Goal: Task Accomplishment & Management: Manage account settings

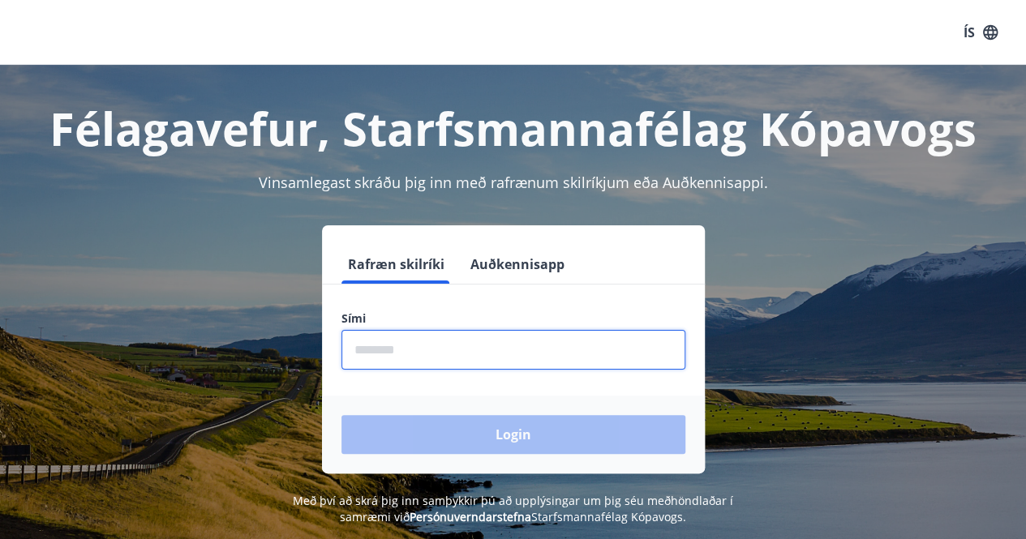
click at [355, 352] on input "phone" at bounding box center [513, 350] width 344 height 40
type input "********"
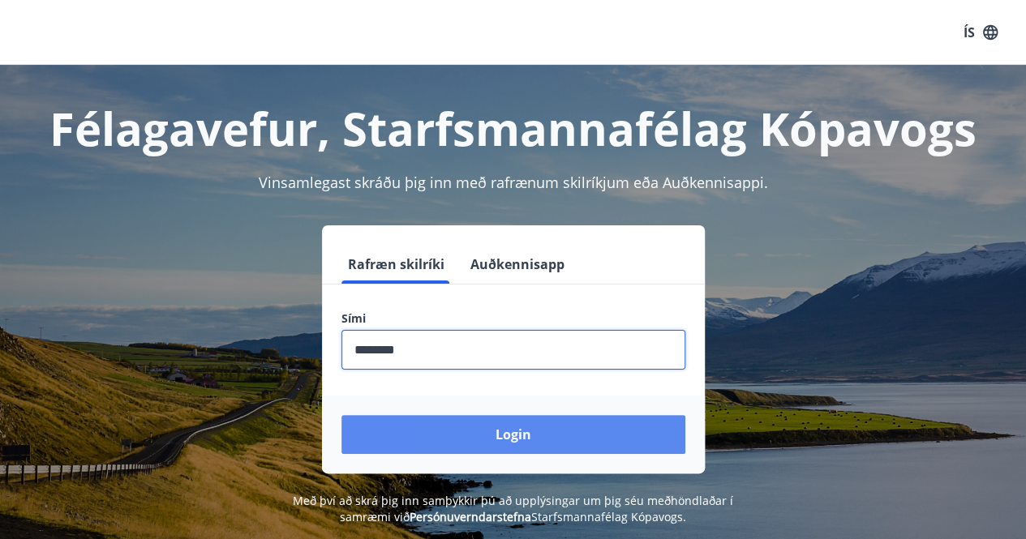
click at [470, 424] on button "Login" at bounding box center [513, 434] width 344 height 39
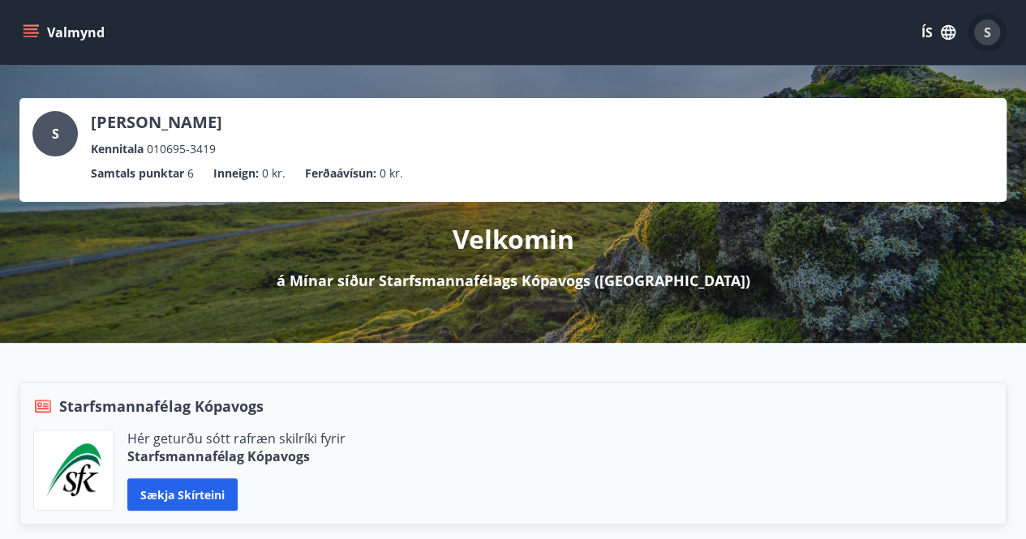
click at [990, 32] on div "S" at bounding box center [987, 32] width 26 height 26
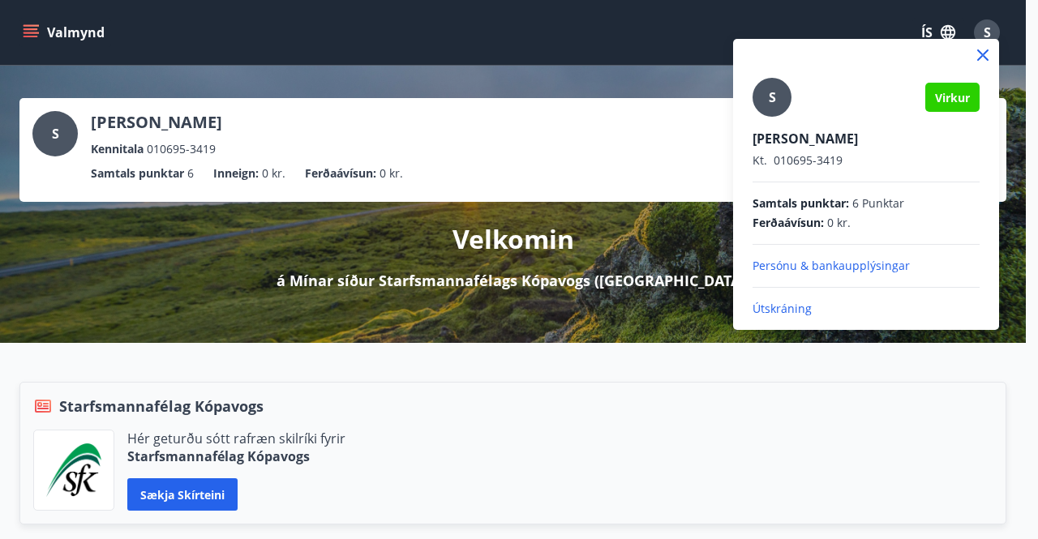
click at [791, 265] on p "Persónu & bankaupplýsingar" at bounding box center [865, 266] width 227 height 16
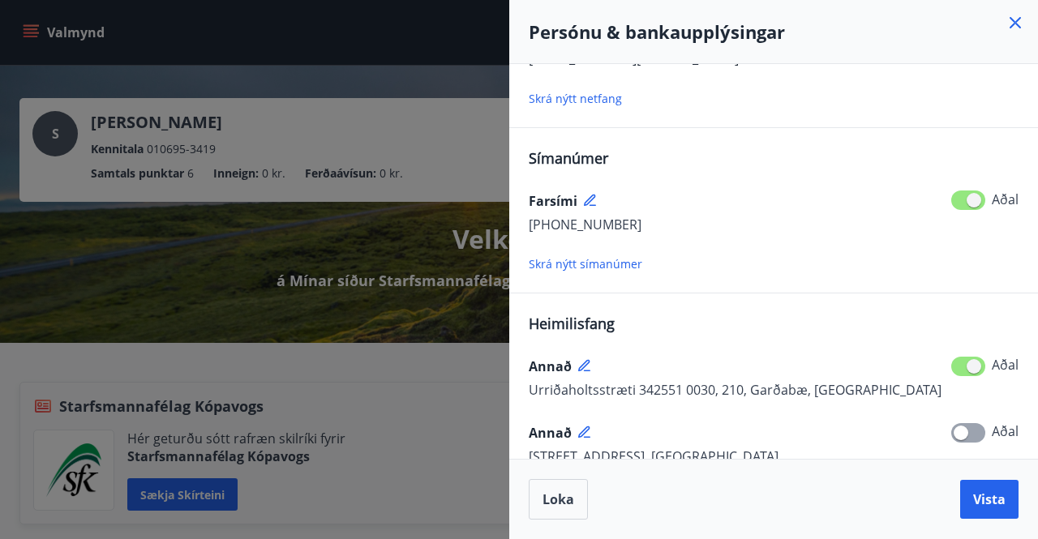
scroll to position [292, 0]
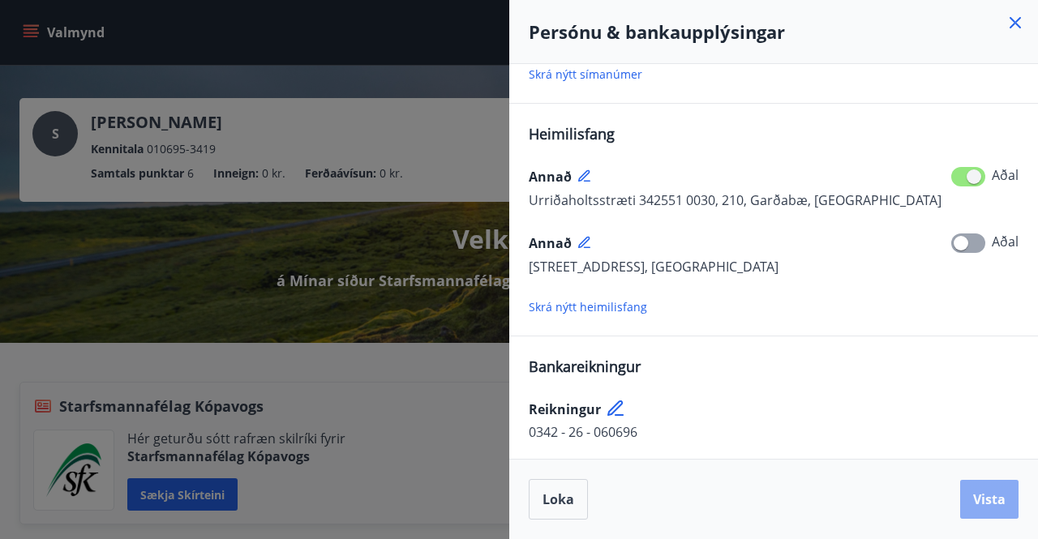
click at [979, 498] on span "Vista" at bounding box center [989, 500] width 32 height 18
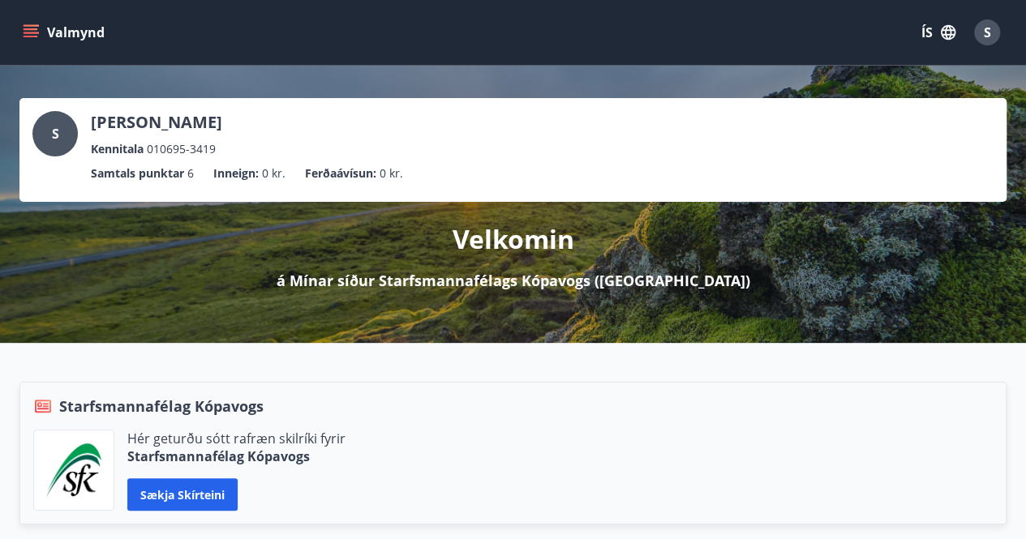
click at [18, 19] on div "Valmynd ÍS S" at bounding box center [513, 32] width 1026 height 65
click at [30, 27] on icon "menu" at bounding box center [31, 32] width 16 height 16
click at [991, 41] on div "S" at bounding box center [987, 32] width 26 height 26
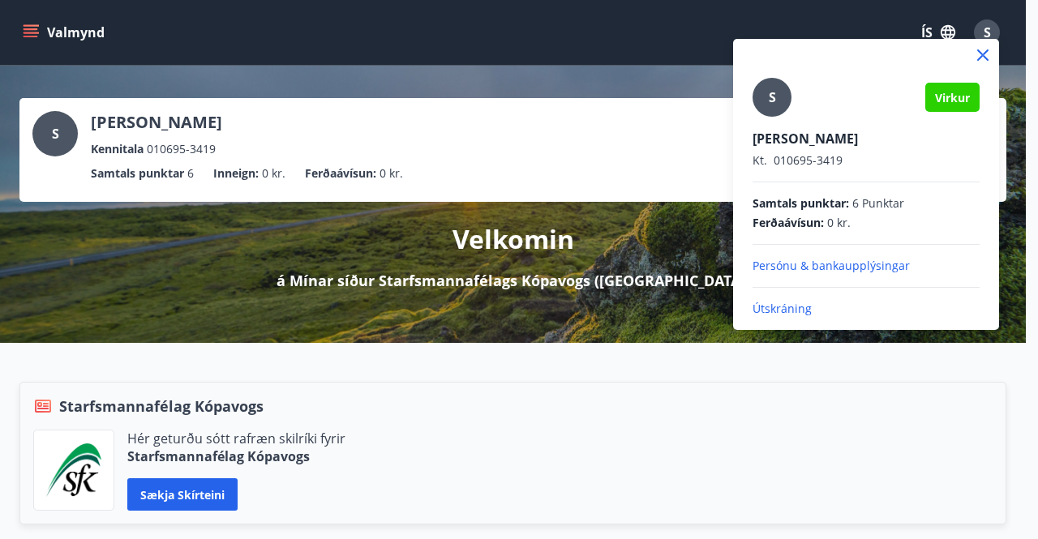
click at [786, 259] on p "Persónu & bankaupplýsingar" at bounding box center [865, 266] width 227 height 16
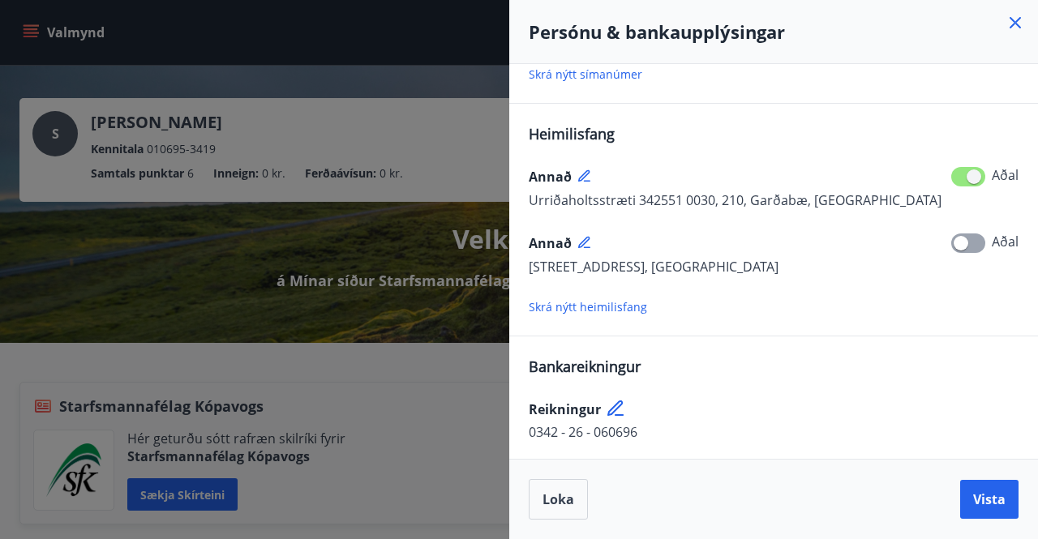
click at [355, 427] on div at bounding box center [519, 269] width 1038 height 539
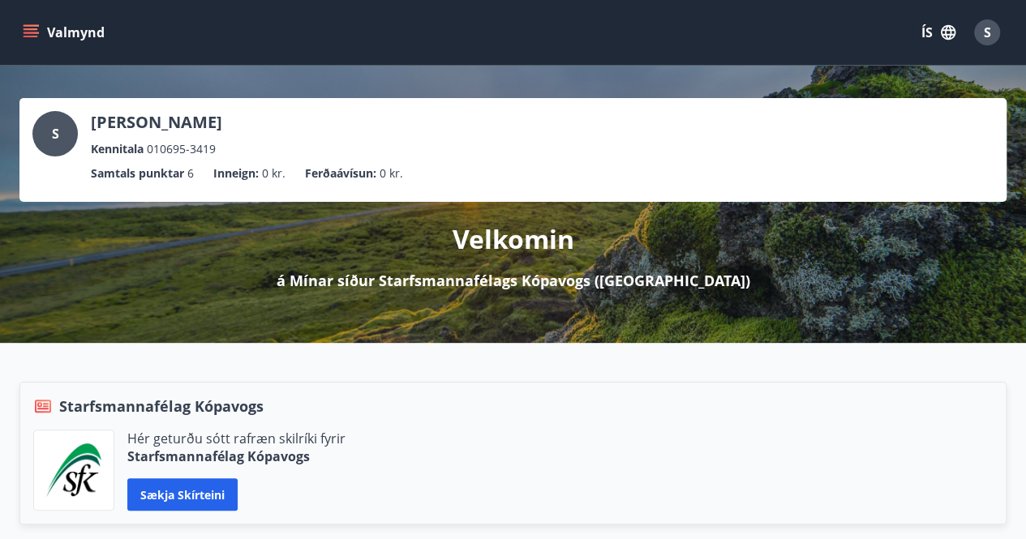
click at [32, 28] on icon "menu" at bounding box center [31, 32] width 16 height 16
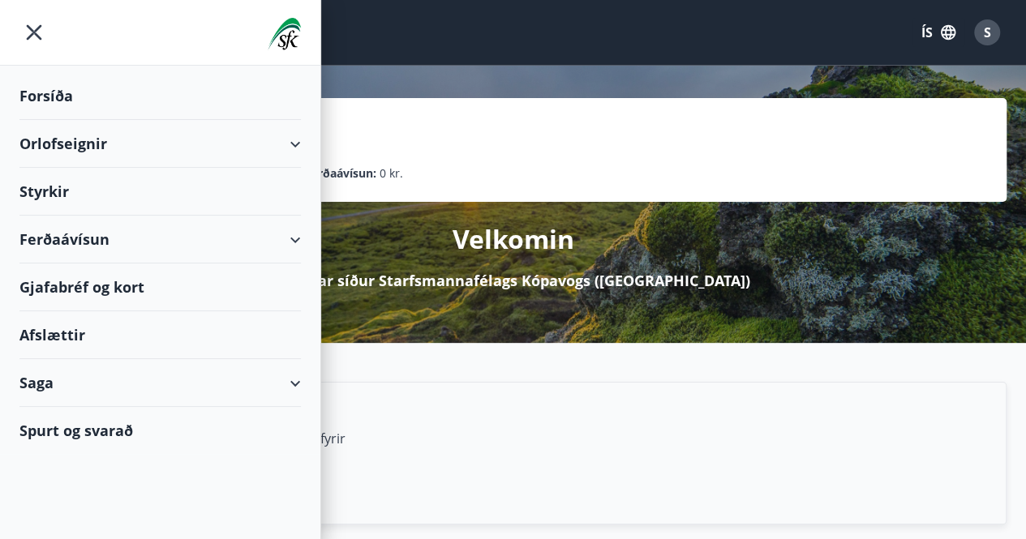
click at [73, 434] on div "Spurt og svarað" at bounding box center [159, 430] width 281 height 47
